Goal: Task Accomplishment & Management: Manage account settings

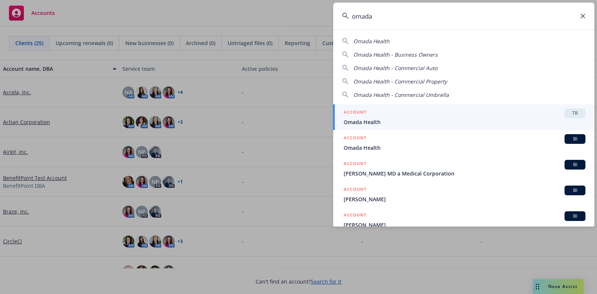
type input "omada"
click at [414, 114] on div "ACCOUNT TR" at bounding box center [465, 114] width 242 height 10
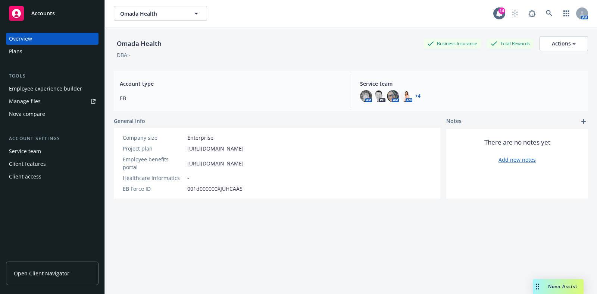
click at [27, 52] on div "Plans" at bounding box center [52, 52] width 87 height 12
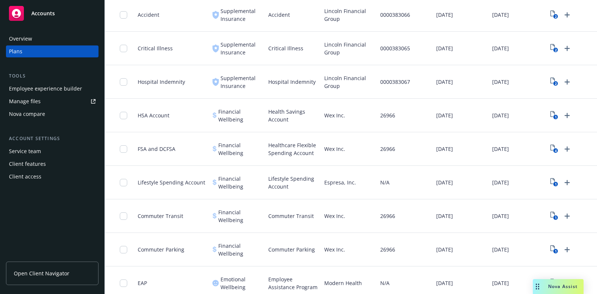
scroll to position [960, 0]
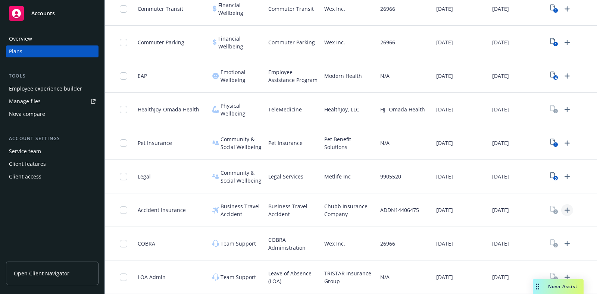
click at [567, 208] on icon "Upload Plan Documents" at bounding box center [566, 210] width 5 height 5
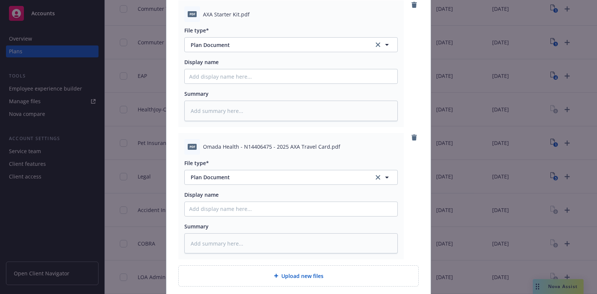
scroll to position [148, 0]
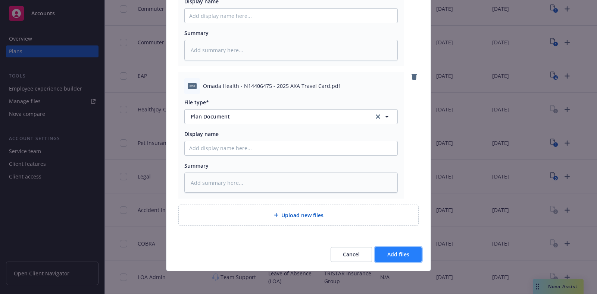
click at [396, 251] on span "Add files" at bounding box center [398, 254] width 22 height 7
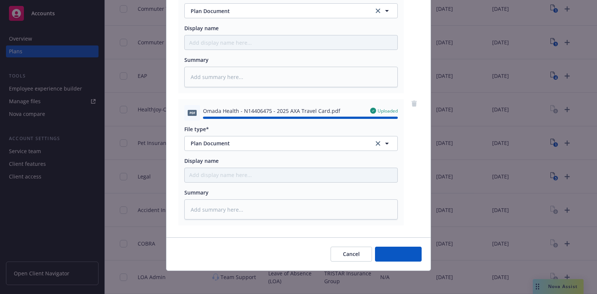
type textarea "x"
